Goal: Navigation & Orientation: Find specific page/section

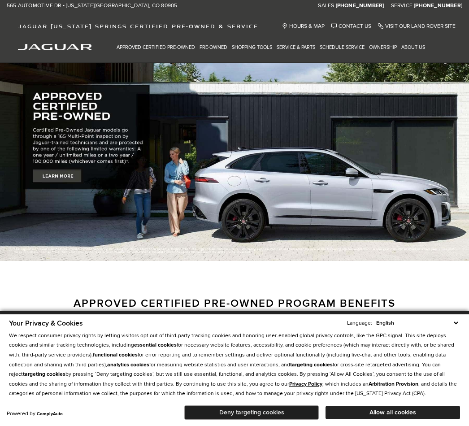
click at [252, 411] on button "Deny targeting cookies" at bounding box center [251, 412] width 134 height 14
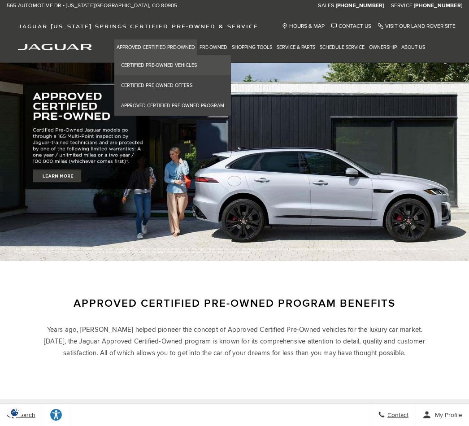
click at [156, 65] on link "Certified Pre-Owned Vehicles" at bounding box center [172, 65] width 117 height 20
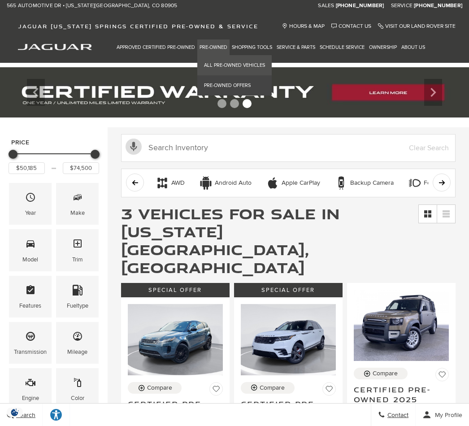
click at [222, 65] on link "All Pre-Owned Vehicles" at bounding box center [234, 65] width 74 height 20
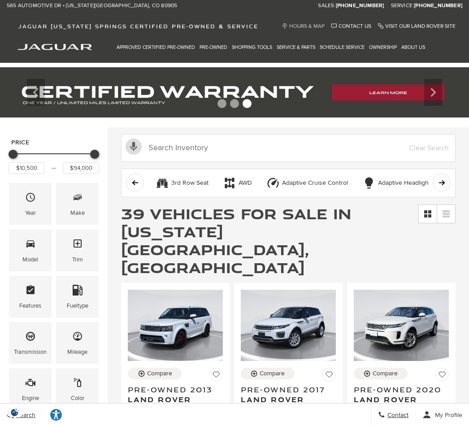
click at [308, 25] on link "Hours & Map" at bounding box center [303, 26] width 43 height 7
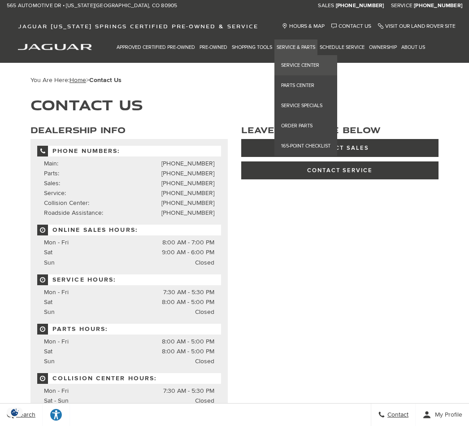
click at [296, 64] on link "Service Center" at bounding box center [305, 65] width 63 height 20
